Goal: Task Accomplishment & Management: Use online tool/utility

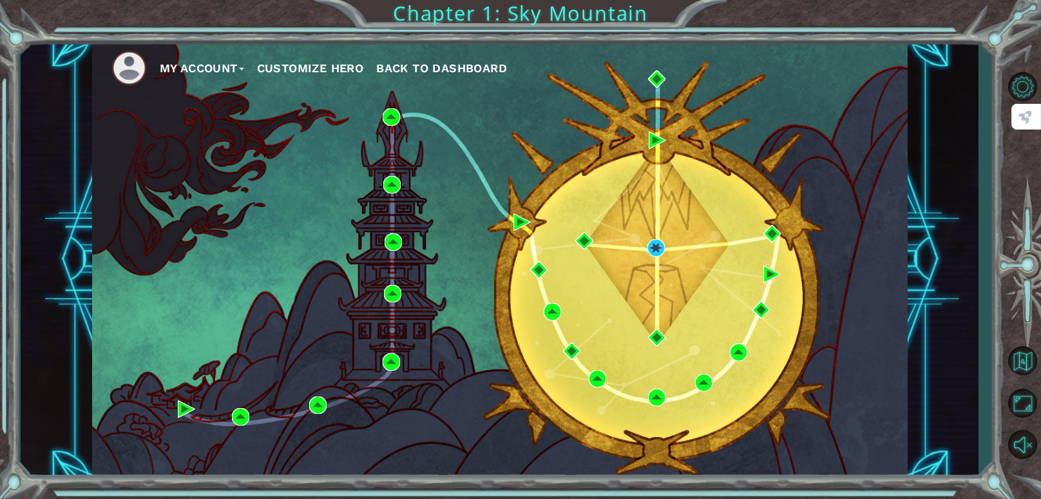
click at [464, 82] on ul "My Account Customize Hero Back to Dashboard" at bounding box center [509, 67] width 796 height 35
click at [455, 71] on span "Back to Dashboard" at bounding box center [441, 68] width 131 height 14
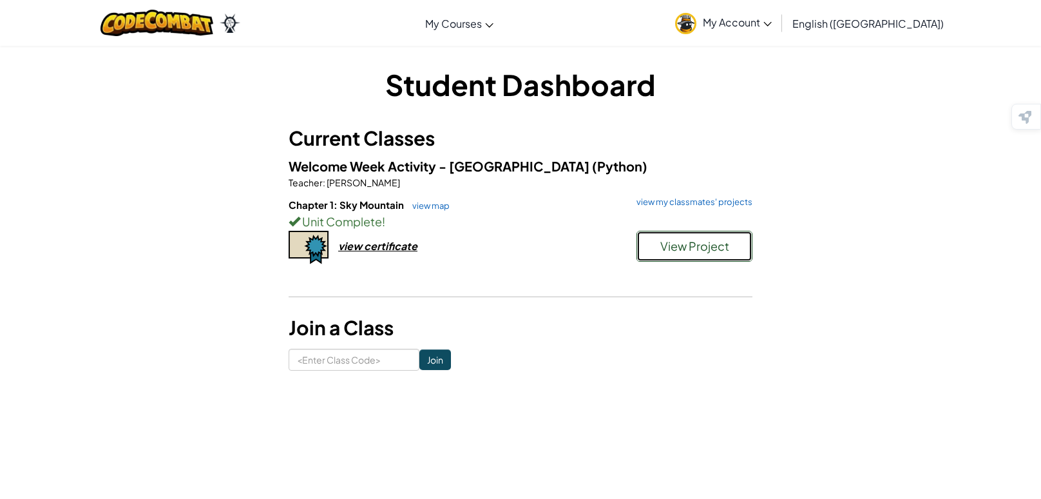
click at [684, 247] on span "View Project" at bounding box center [694, 245] width 69 height 15
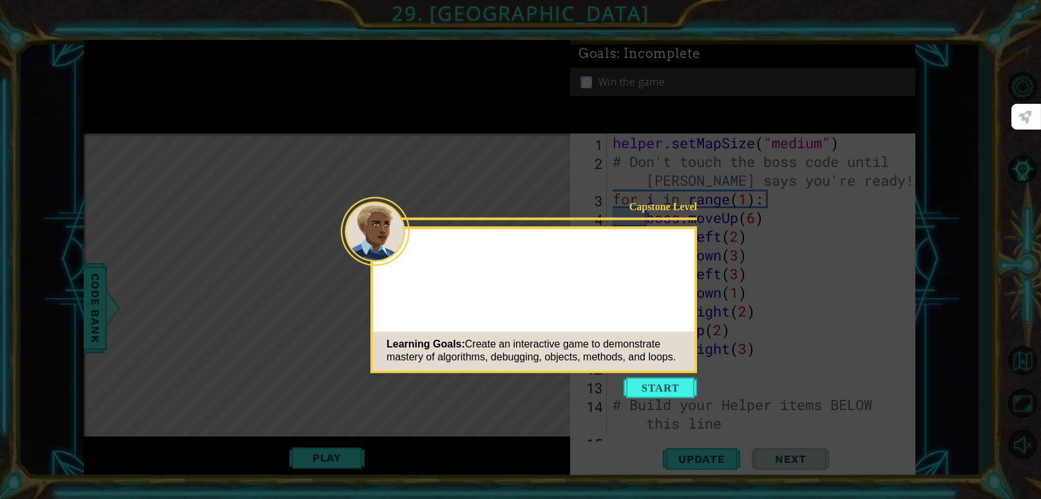
click at [655, 379] on button "Start" at bounding box center [660, 387] width 73 height 21
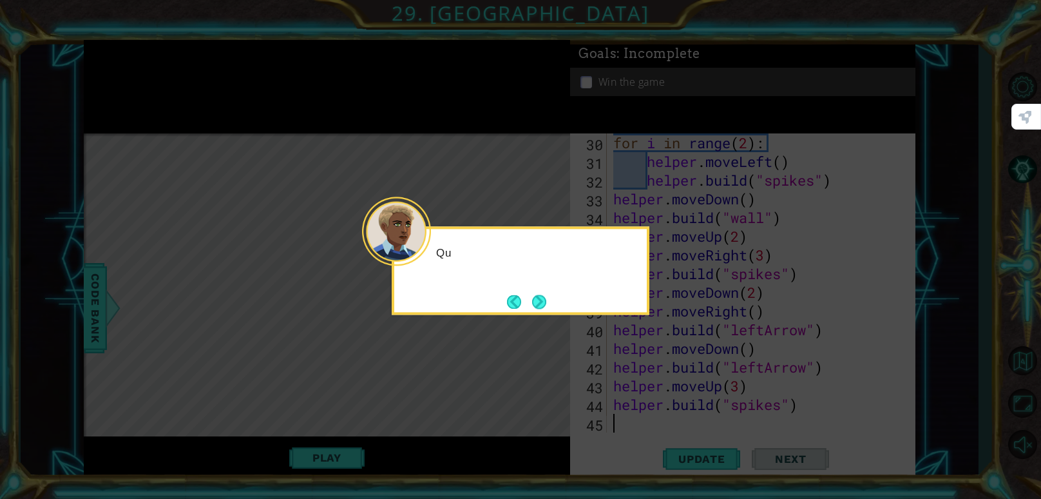
scroll to position [579, 0]
click at [543, 302] on button "Next" at bounding box center [539, 301] width 15 height 15
click at [543, 302] on button "Next" at bounding box center [540, 302] width 16 height 16
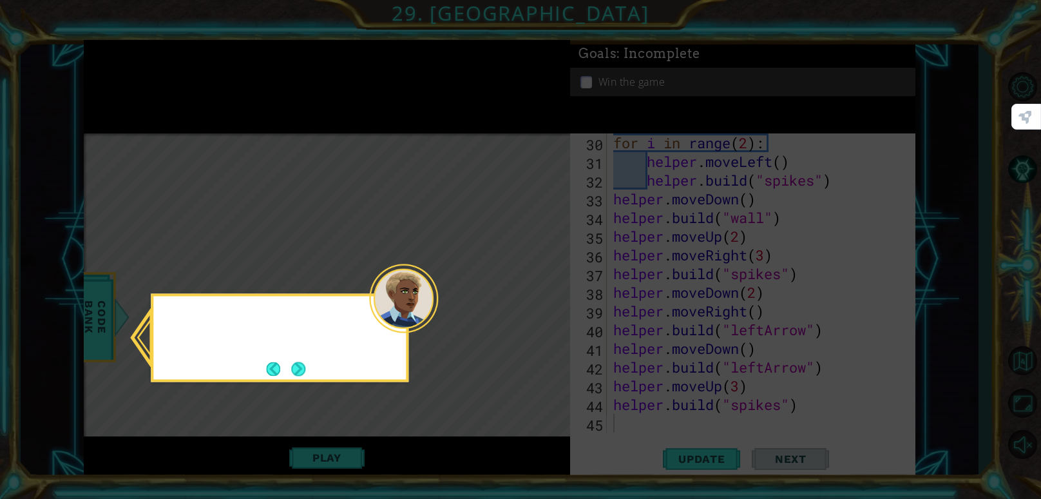
click at [543, 302] on icon at bounding box center [520, 249] width 1041 height 499
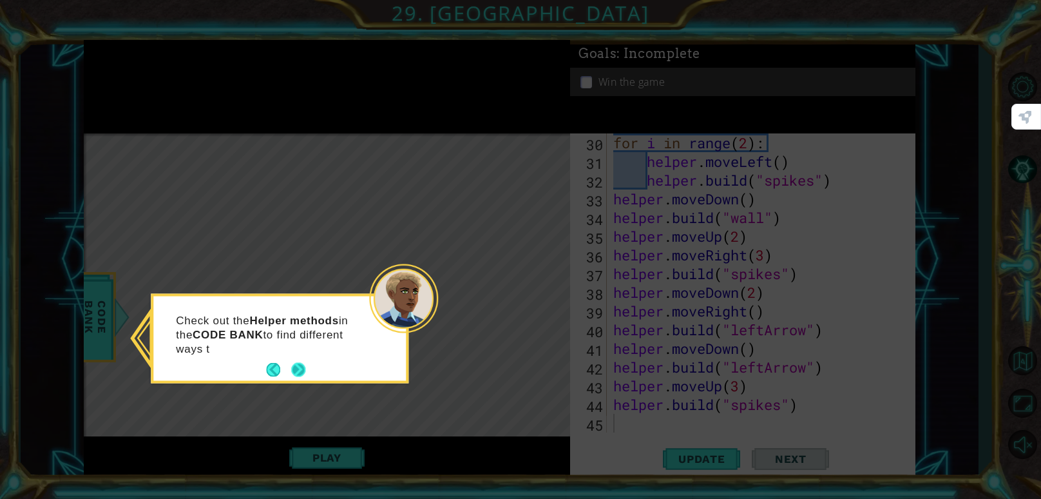
click at [302, 367] on button "Next" at bounding box center [298, 369] width 15 height 15
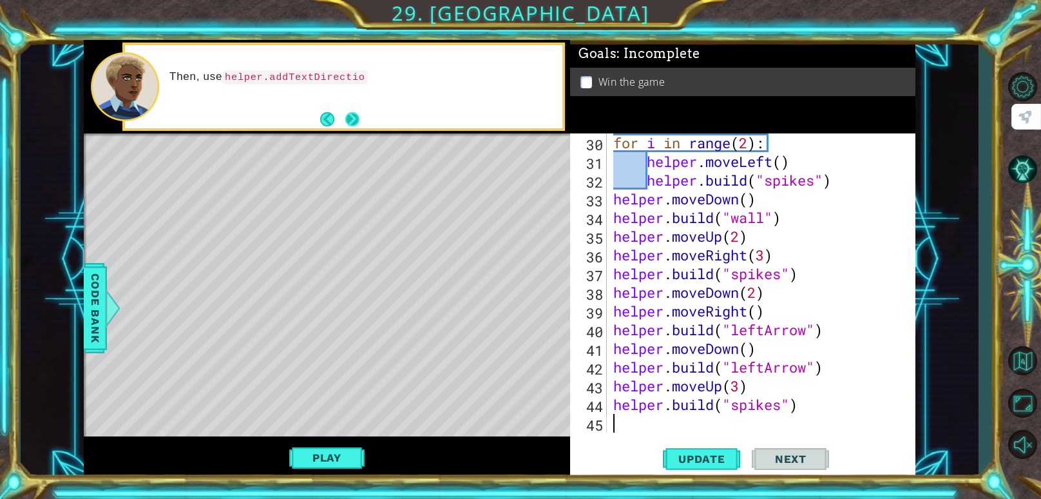
click at [347, 119] on button "Next" at bounding box center [353, 119] width 24 height 24
click at [347, 119] on button "Next" at bounding box center [352, 118] width 15 height 15
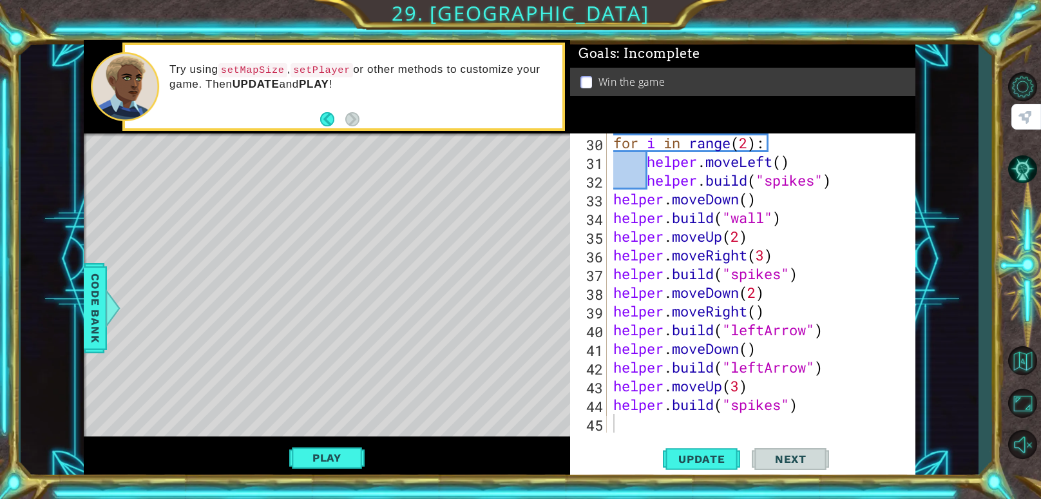
drag, startPoint x: 599, startPoint y: 442, endPoint x: 599, endPoint y: 448, distance: 6.5
click at [599, 448] on div "Update Next" at bounding box center [746, 458] width 346 height 35
click at [691, 452] on span "Update" at bounding box center [702, 458] width 73 height 13
click at [306, 460] on button "Play" at bounding box center [326, 457] width 75 height 24
click at [776, 456] on span "Next" at bounding box center [790, 458] width 57 height 13
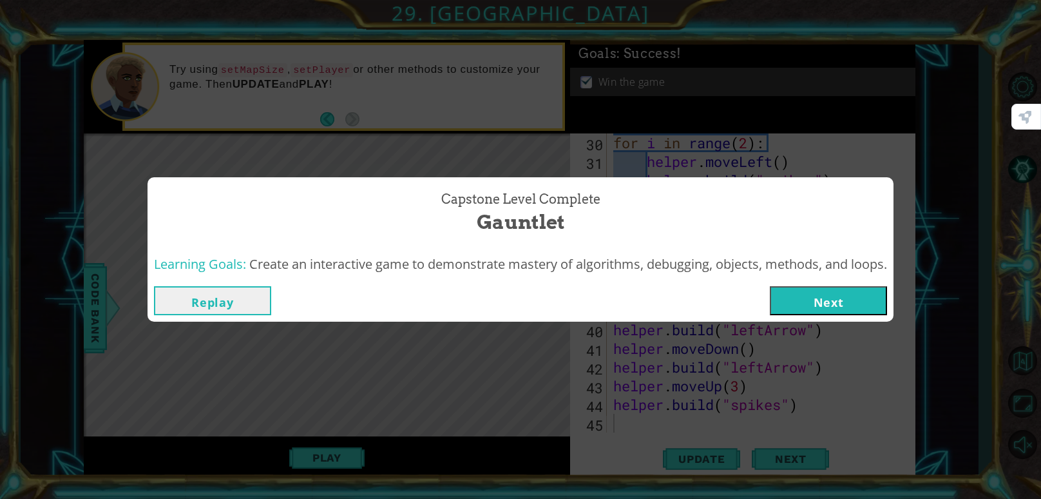
click at [819, 300] on button "Next" at bounding box center [828, 300] width 117 height 29
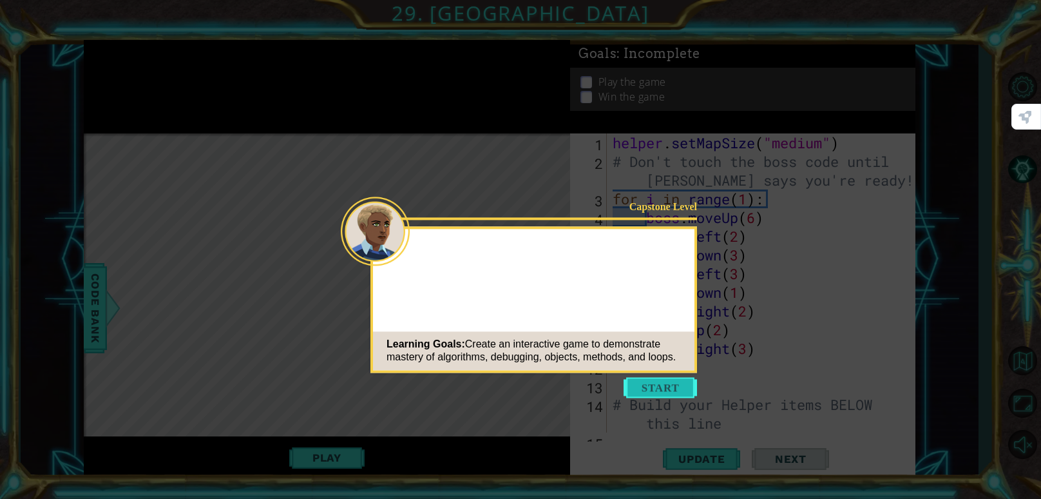
click at [645, 382] on button "Start" at bounding box center [660, 387] width 73 height 21
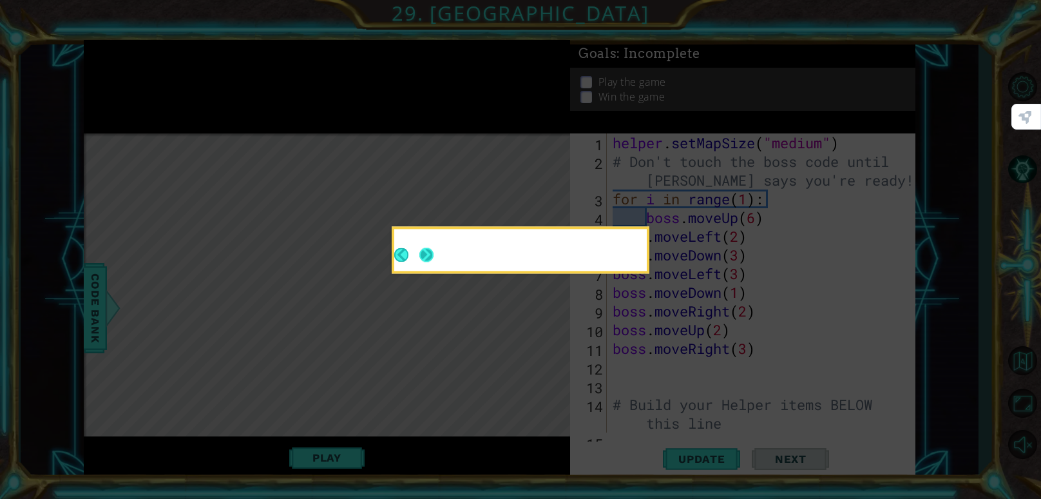
click at [427, 248] on button "Next" at bounding box center [426, 254] width 17 height 17
click at [427, 248] on button "Next" at bounding box center [426, 254] width 14 height 14
click at [427, 248] on icon at bounding box center [520, 249] width 1041 height 499
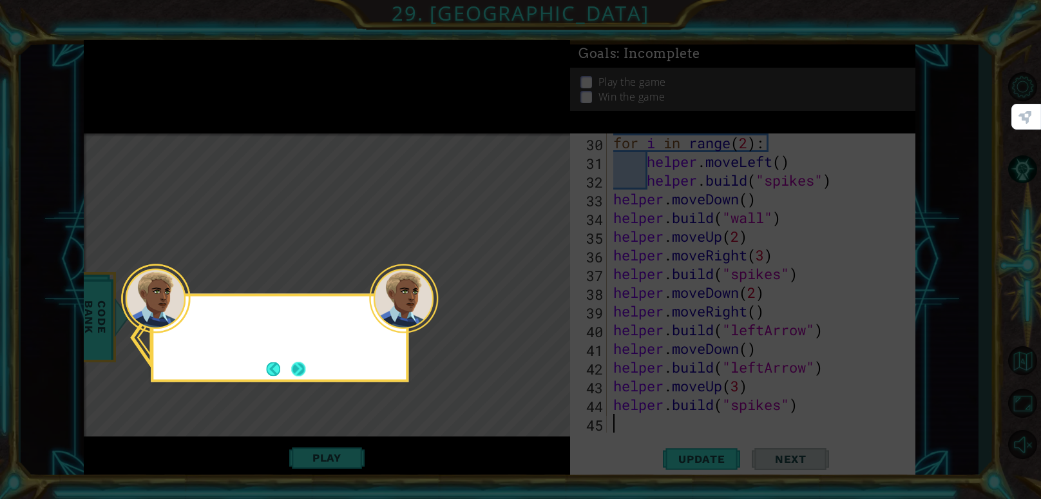
click at [294, 370] on button "Next" at bounding box center [298, 368] width 14 height 14
click at [294, 370] on icon at bounding box center [520, 249] width 1041 height 499
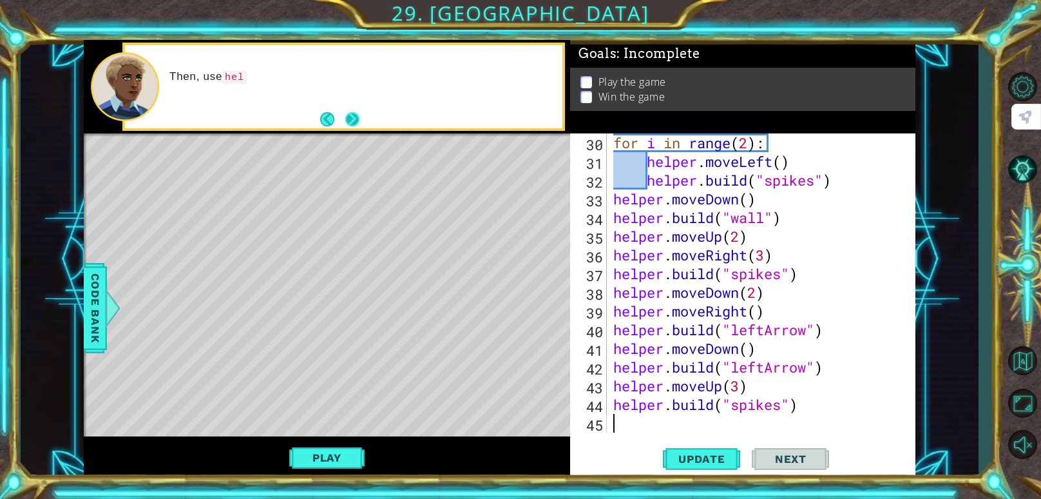
click at [352, 119] on button "Next" at bounding box center [352, 118] width 15 height 15
click at [352, 119] on button "Next" at bounding box center [353, 119] width 20 height 20
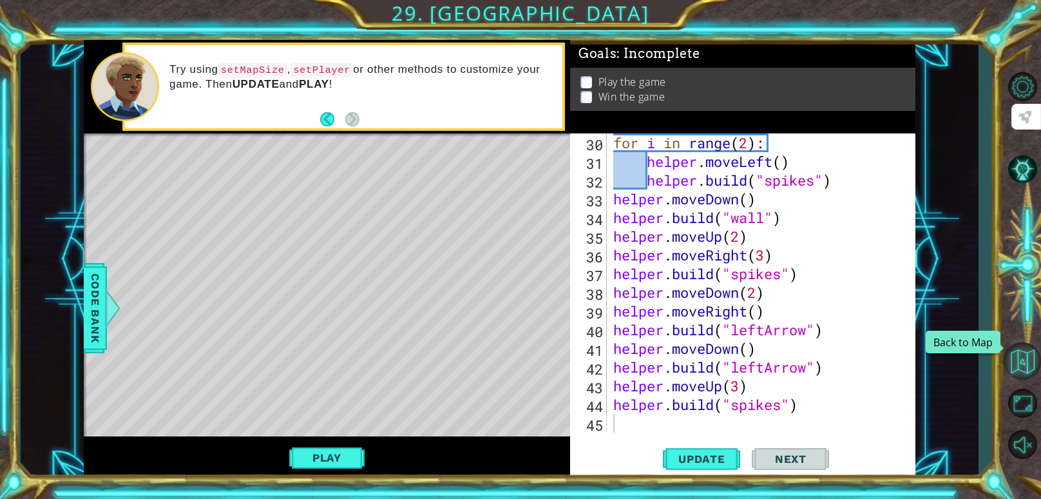
click at [1018, 369] on button "Back to Map" at bounding box center [1022, 360] width 37 height 37
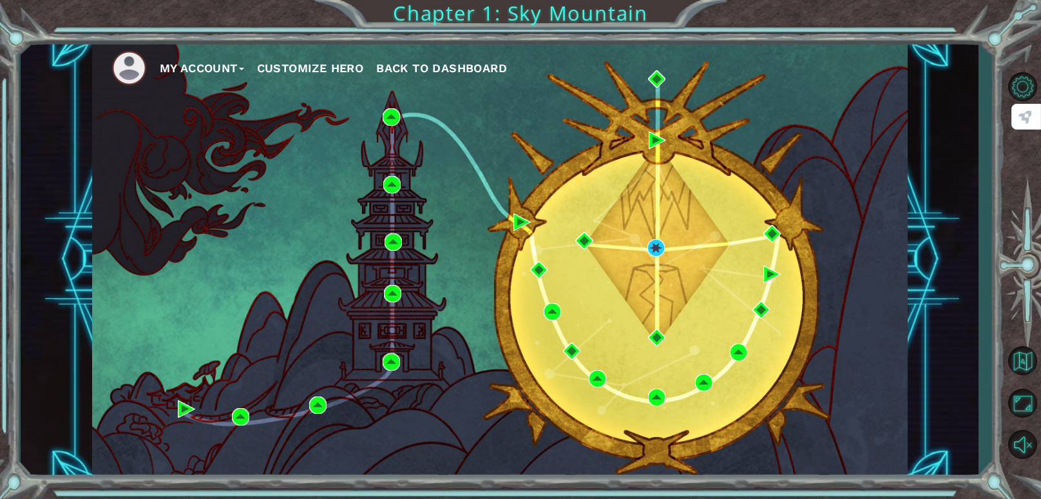
click at [401, 59] on button "Back to Dashboard" at bounding box center [441, 68] width 131 height 19
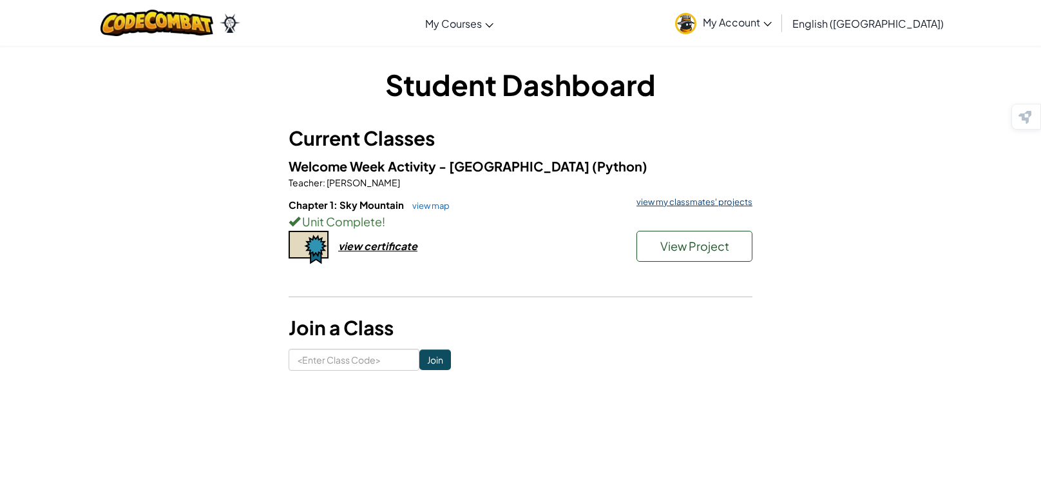
click at [639, 202] on link "view my classmates' projects" at bounding box center [691, 202] width 122 height 8
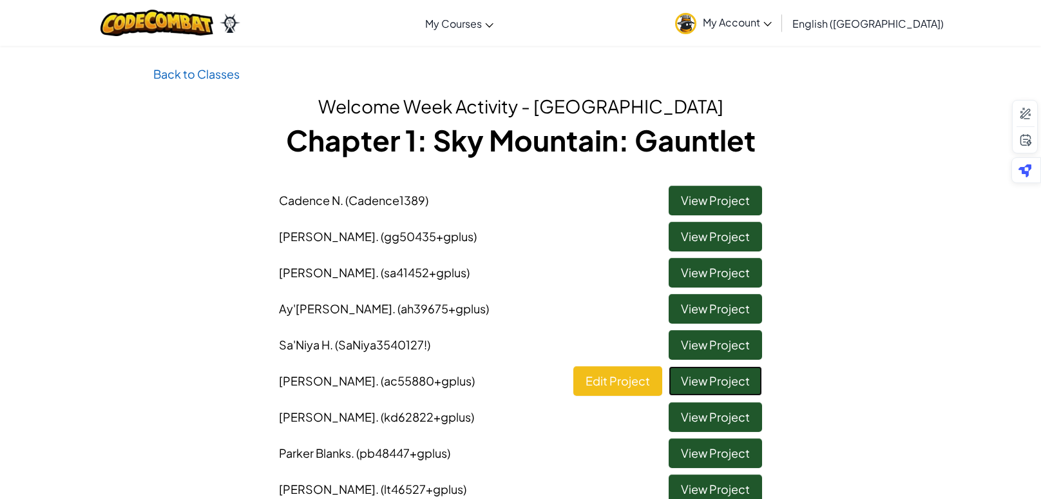
click at [688, 378] on link "View Project" at bounding box center [715, 381] width 93 height 30
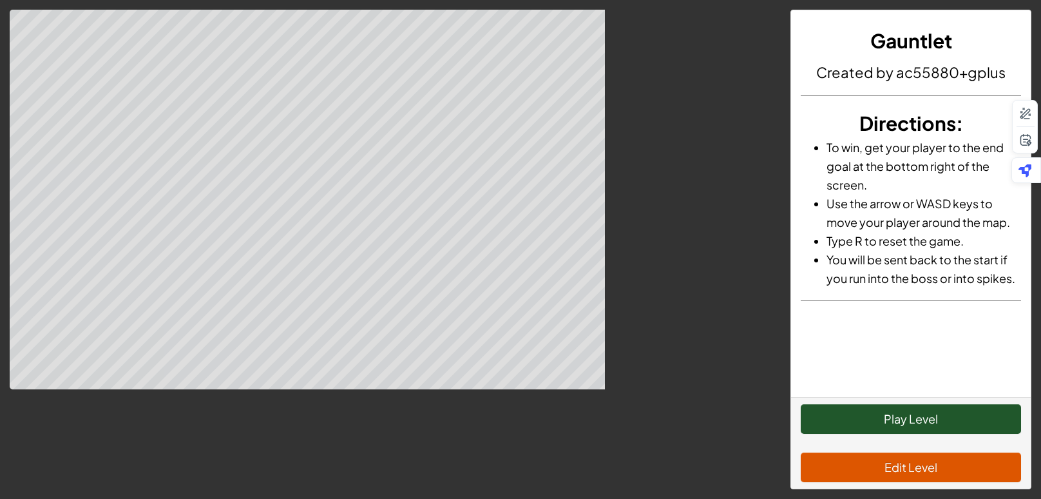
scroll to position [89, 0]
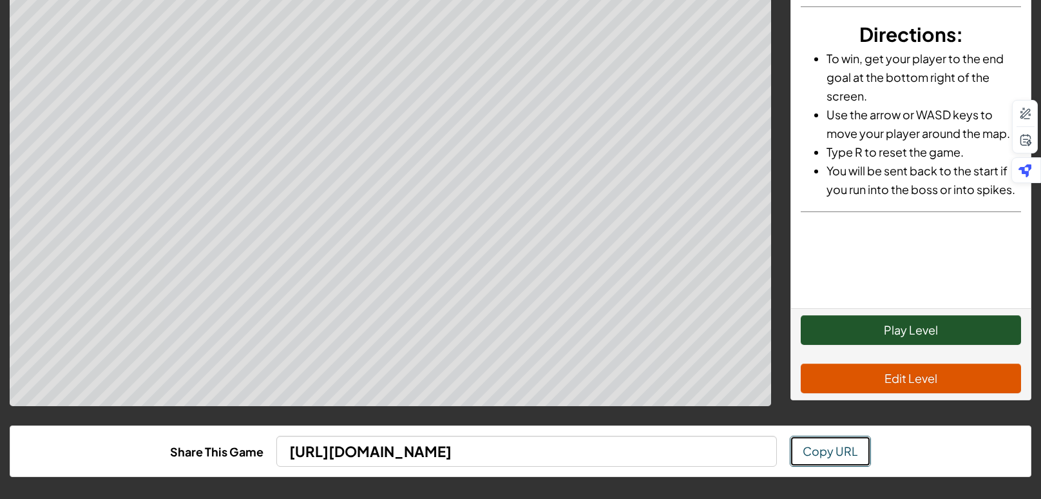
click at [829, 455] on span "Copy URL" at bounding box center [830, 450] width 55 height 15
click at [827, 319] on button "Play Level" at bounding box center [911, 330] width 220 height 30
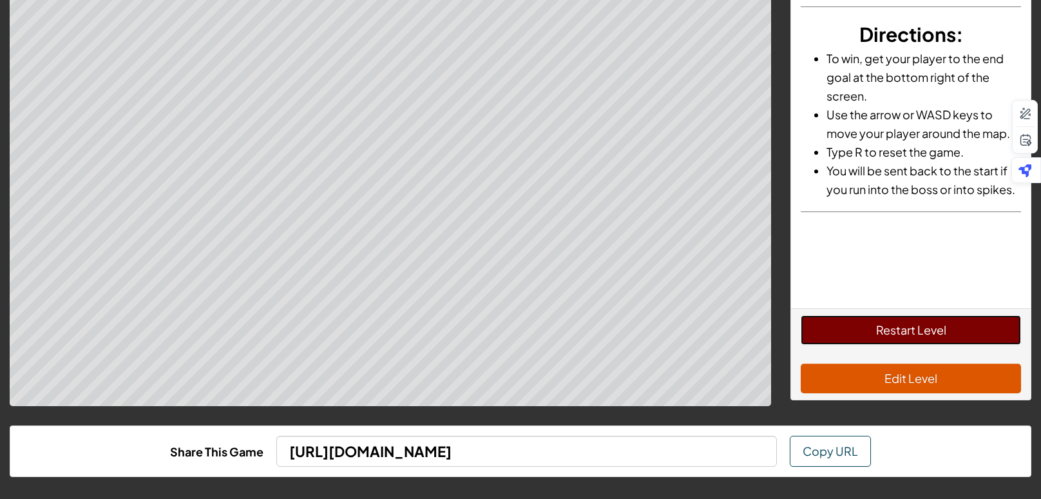
click at [961, 329] on button "Restart Level" at bounding box center [911, 330] width 220 height 30
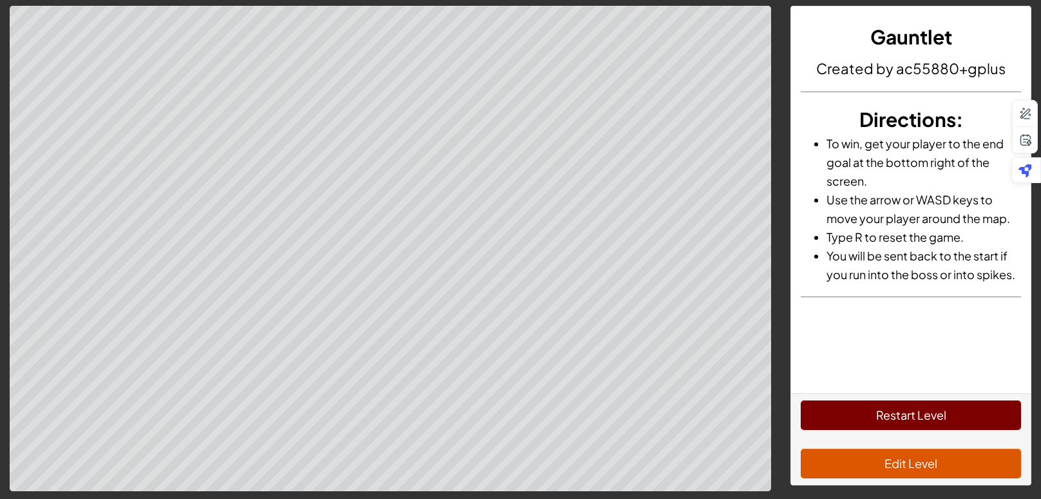
scroll to position [5, 0]
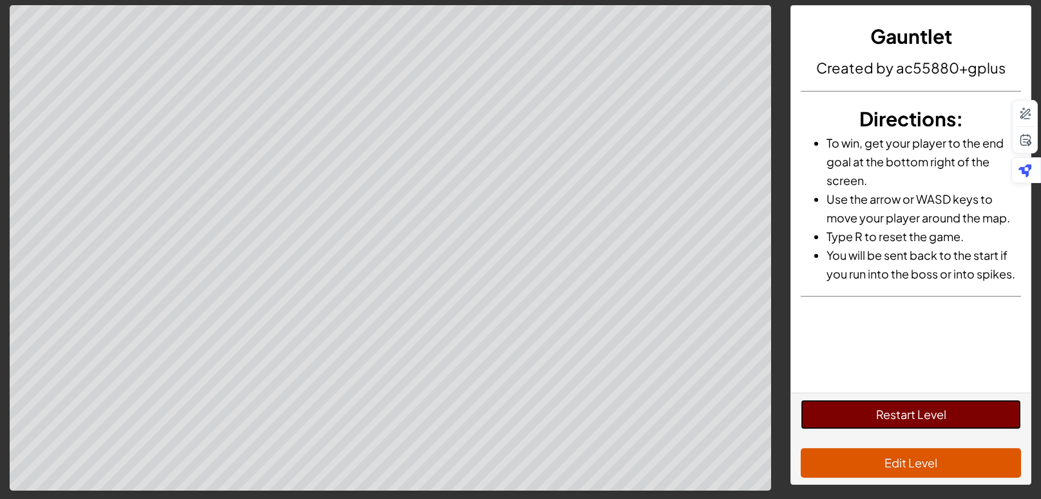
click at [870, 405] on button "Restart Level" at bounding box center [911, 415] width 220 height 30
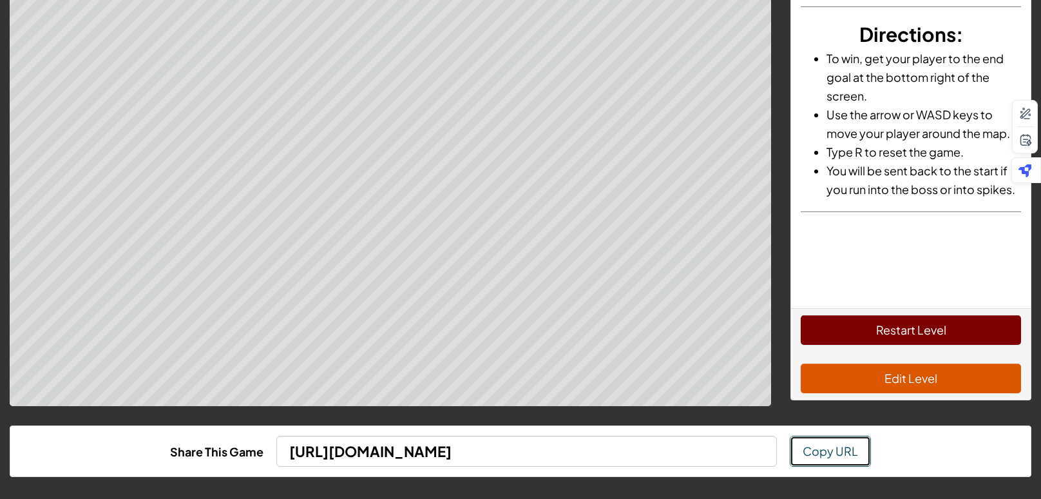
click at [813, 457] on span "Copy URL" at bounding box center [830, 450] width 55 height 15
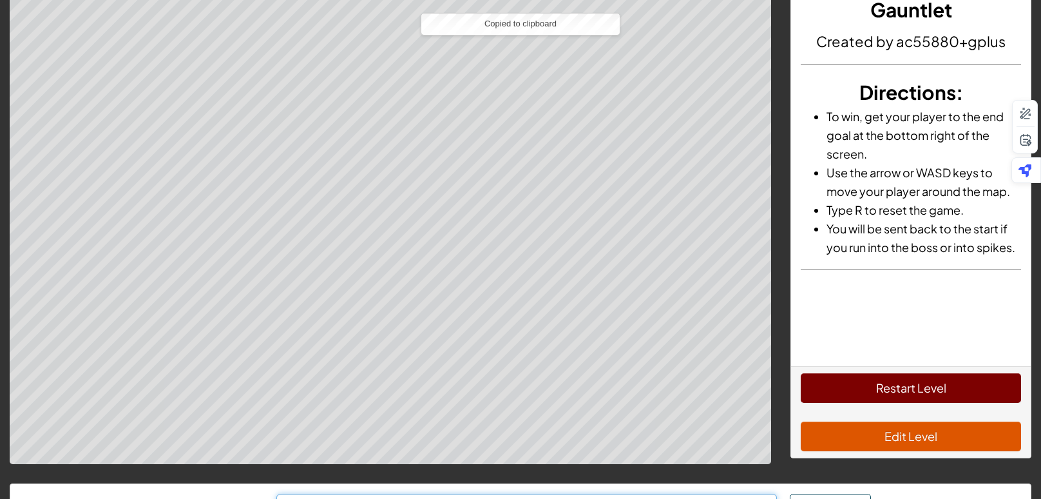
scroll to position [0, 0]
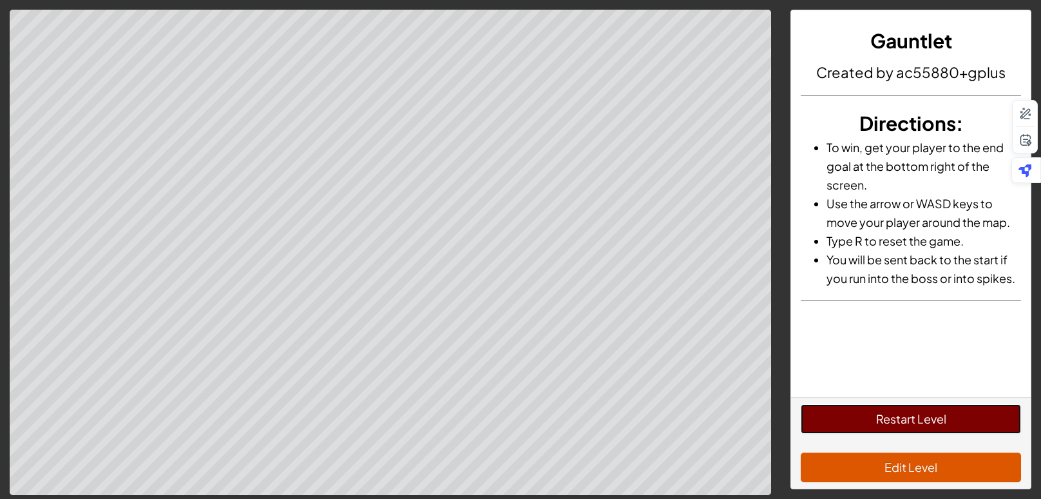
click at [839, 411] on button "Restart Level" at bounding box center [911, 419] width 220 height 30
